Goal: Task Accomplishment & Management: Manage account settings

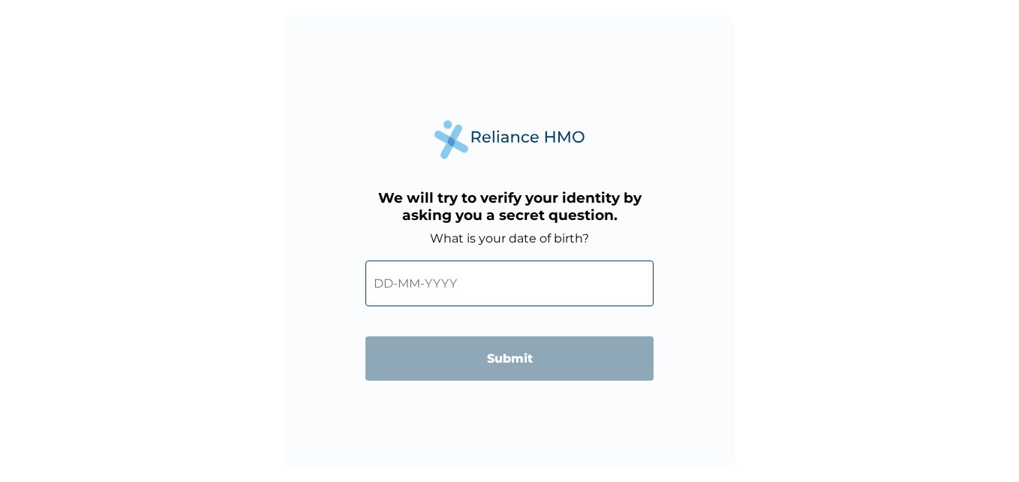
click at [420, 298] on input "text" at bounding box center [510, 283] width 288 height 46
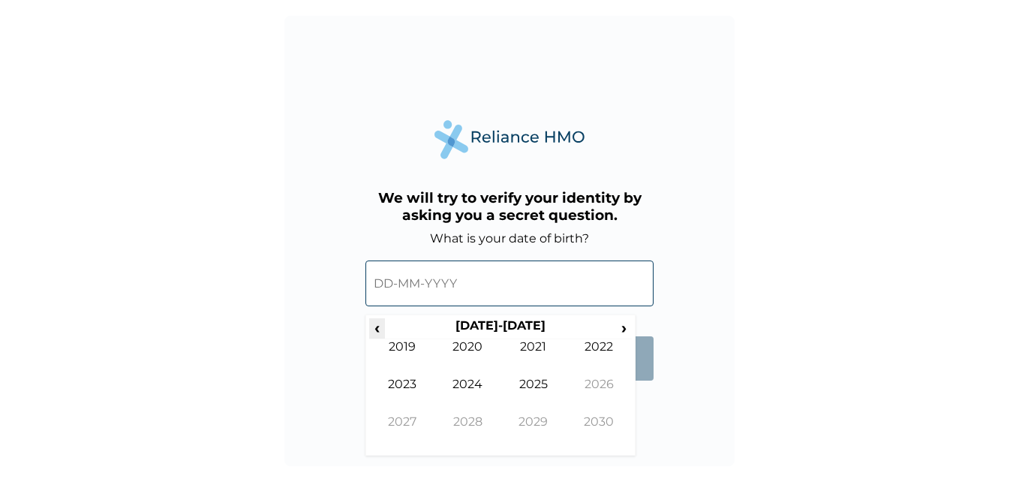
click at [376, 335] on span "‹" at bounding box center [377, 327] width 16 height 19
click at [624, 326] on span "›" at bounding box center [624, 327] width 17 height 19
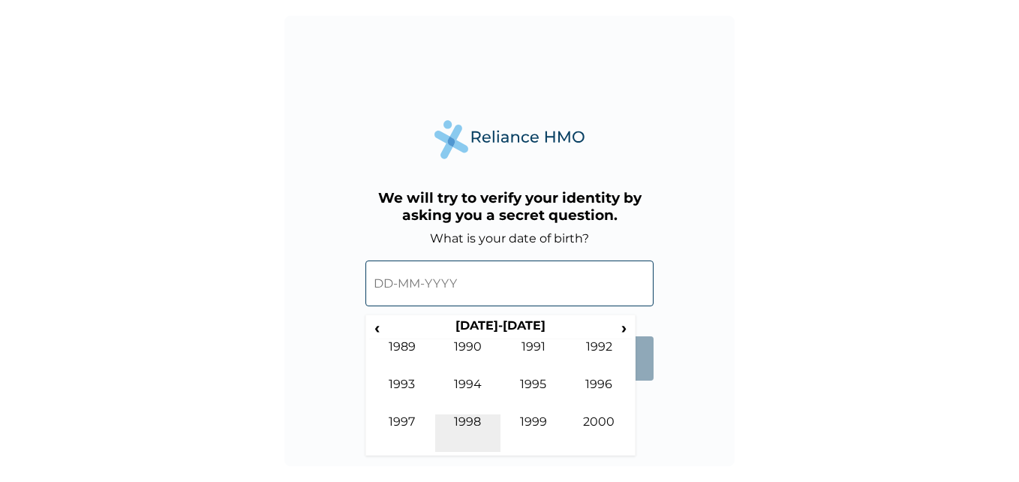
click at [468, 426] on td "1998" at bounding box center [468, 433] width 66 height 38
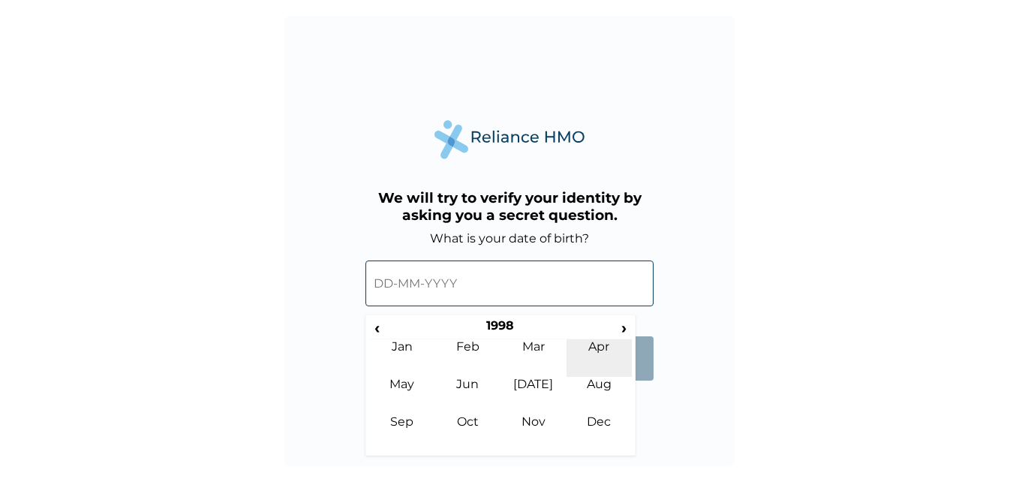
click at [576, 356] on td "Apr" at bounding box center [600, 358] width 66 height 38
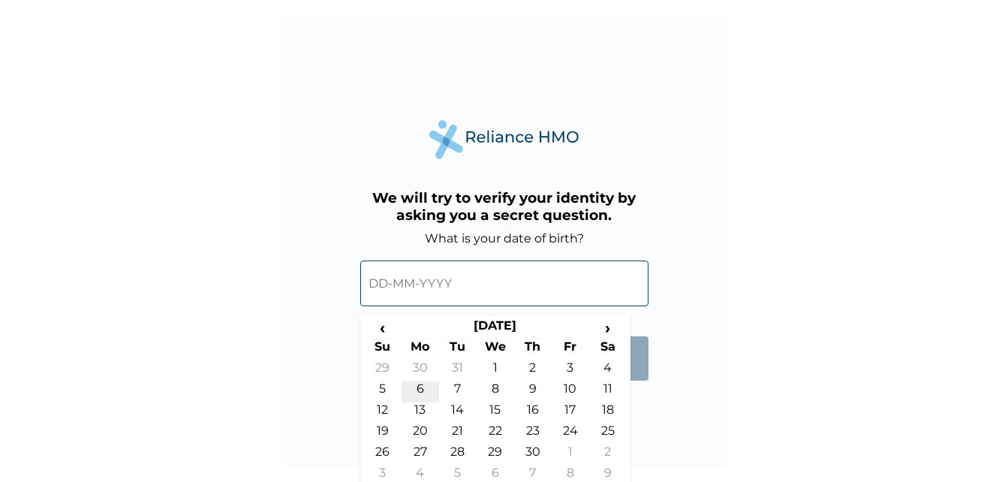
click at [421, 393] on td "6" at bounding box center [421, 391] width 38 height 21
type input "06-04-1998"
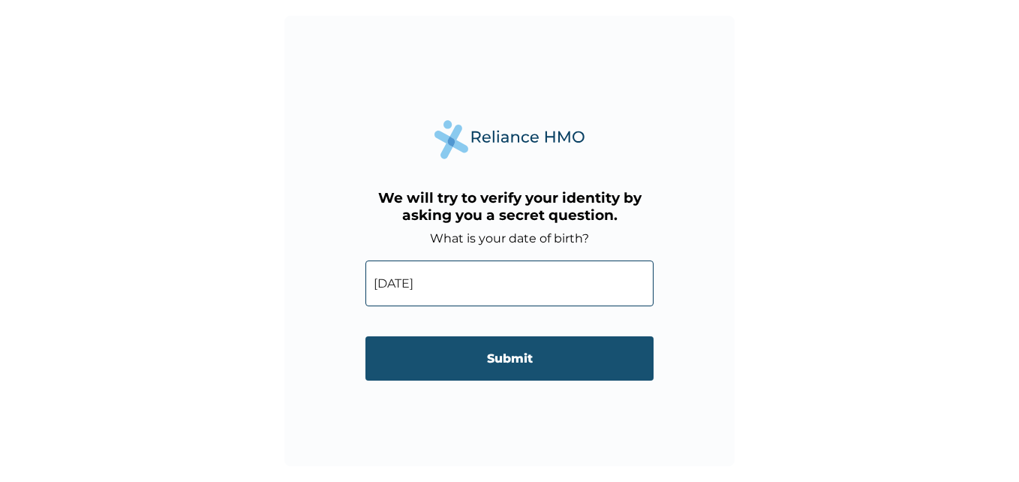
click at [452, 354] on input "Submit" at bounding box center [510, 358] width 288 height 44
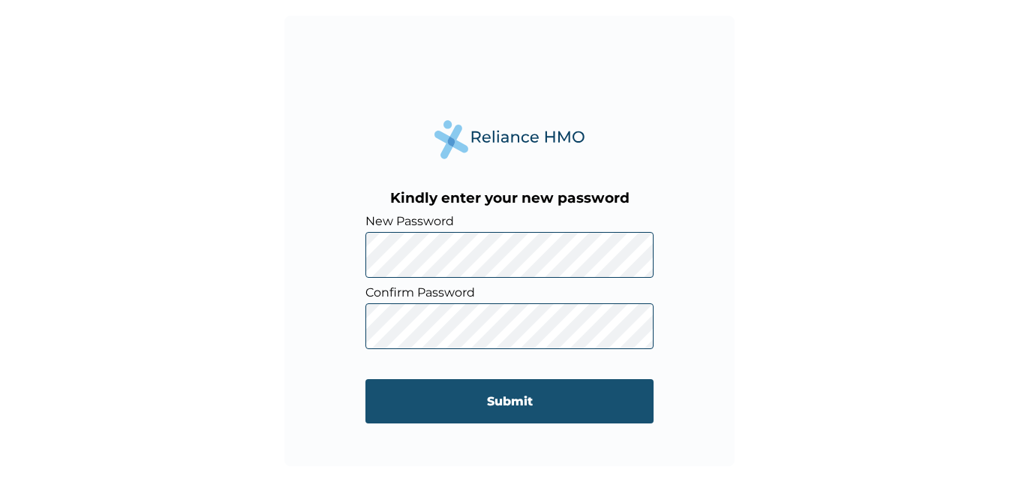
click at [537, 395] on input "Submit" at bounding box center [510, 401] width 288 height 44
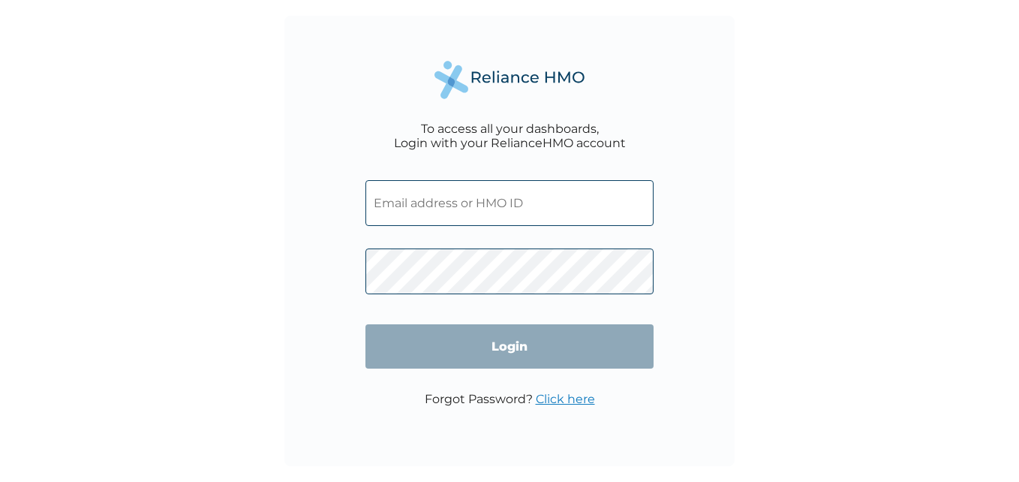
click at [522, 195] on input "text" at bounding box center [510, 203] width 288 height 46
type input "DSP/10009/A"
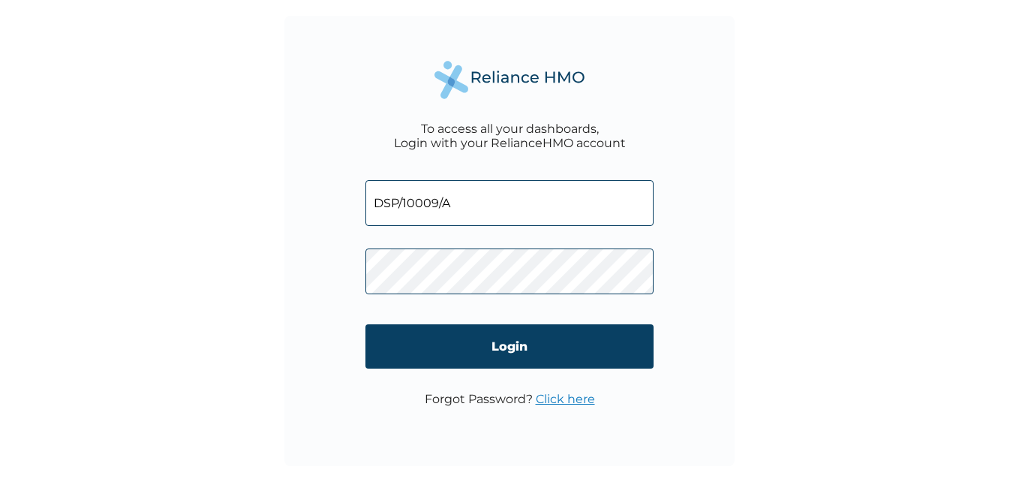
click input "Login" at bounding box center [510, 346] width 288 height 44
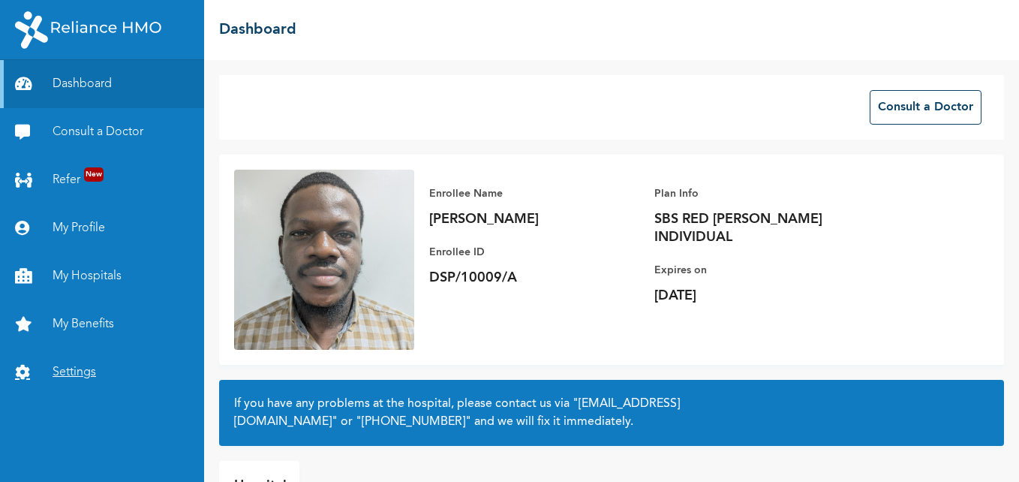
click at [54, 372] on link "Settings" at bounding box center [102, 372] width 204 height 48
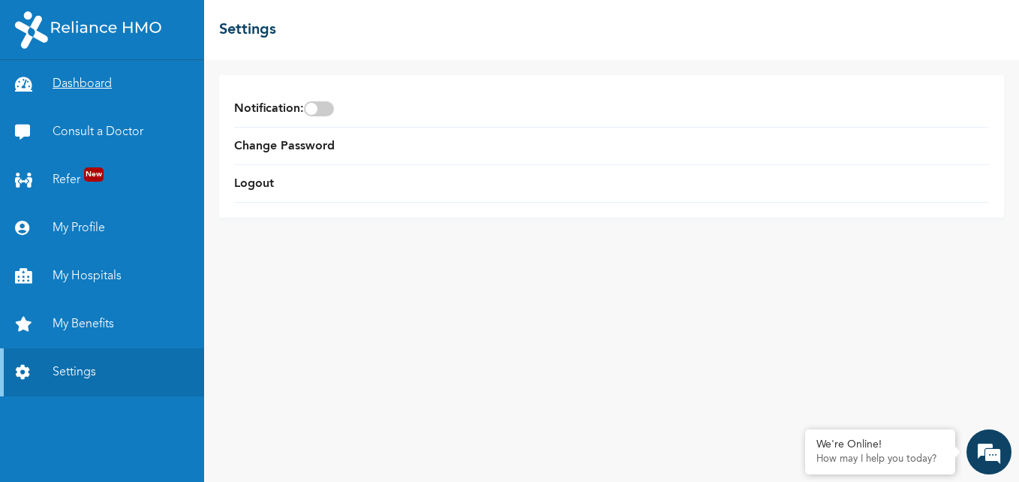
click at [120, 81] on link "Dashboard" at bounding box center [102, 84] width 204 height 48
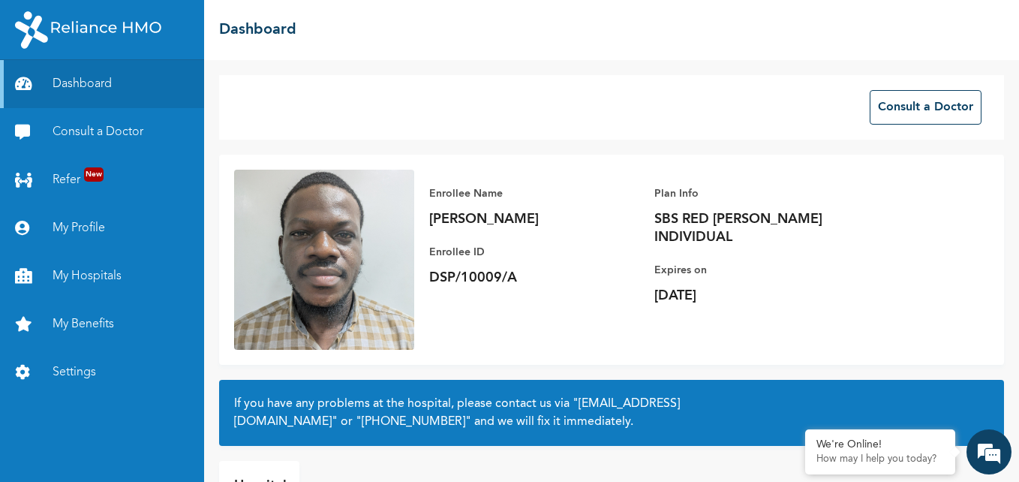
scroll to position [99, 0]
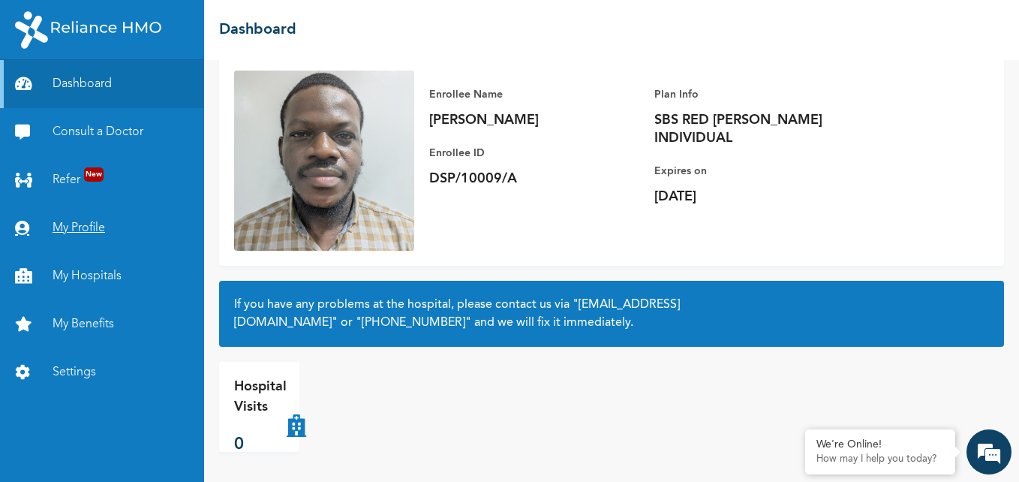
click at [80, 239] on link "My Profile" at bounding box center [102, 228] width 204 height 48
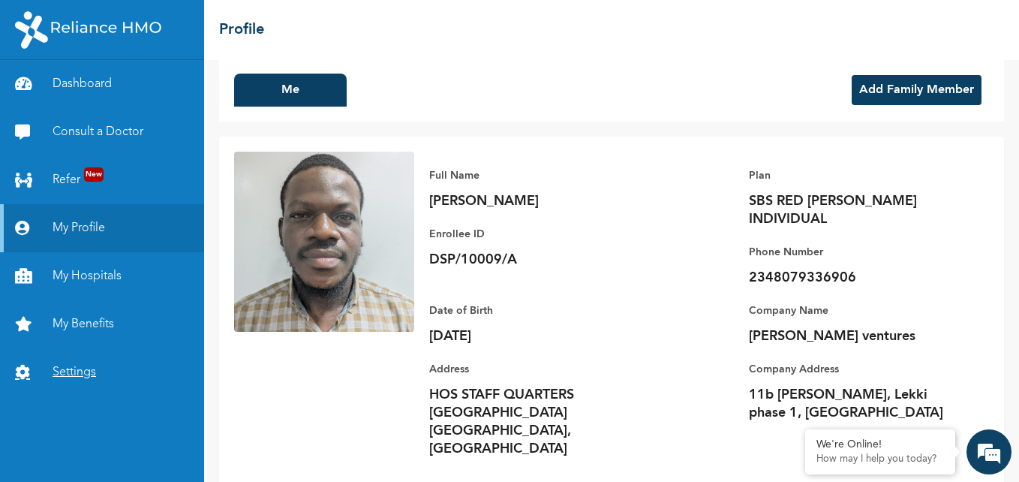
click at [70, 355] on link "Settings" at bounding box center [102, 372] width 204 height 48
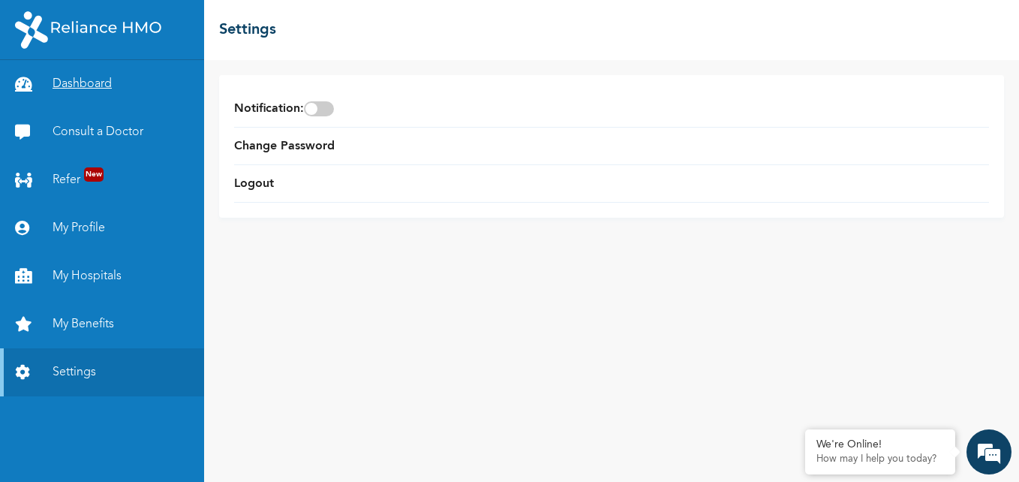
click at [76, 77] on link "Dashboard" at bounding box center [102, 84] width 204 height 48
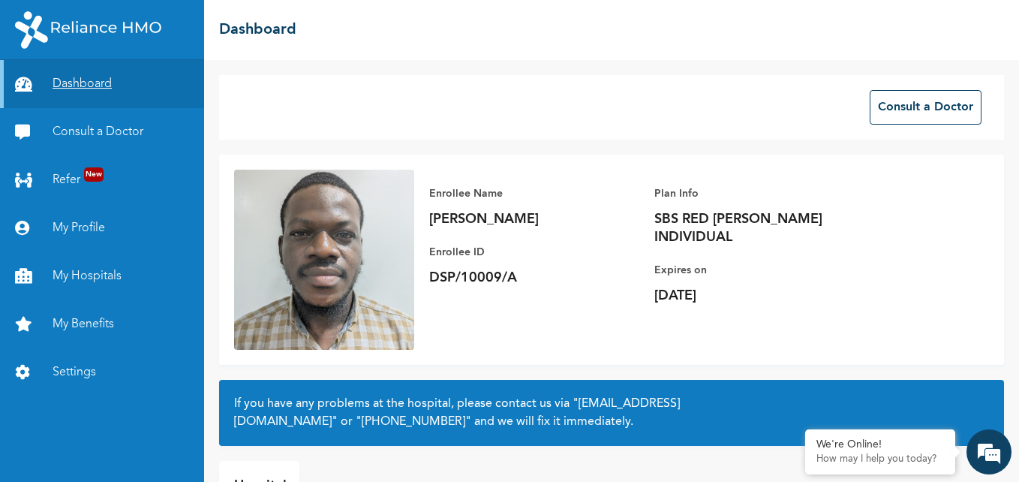
click at [198, 98] on link "Dashboard" at bounding box center [102, 84] width 204 height 48
